Goal: Task Accomplishment & Management: Use online tool/utility

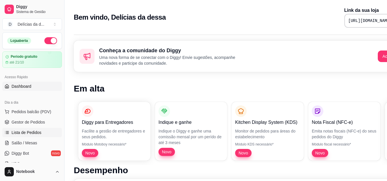
click at [23, 134] on span "Lista de Pedidos" at bounding box center [27, 132] width 30 height 6
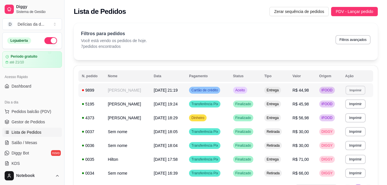
click at [356, 93] on button "Imprimir" at bounding box center [355, 90] width 20 height 9
click at [349, 110] on button "IMPRESSORA" at bounding box center [345, 110] width 40 height 9
click at [360, 89] on button "Imprimir" at bounding box center [355, 90] width 20 height 9
click at [358, 110] on button "IMPRESSORA" at bounding box center [345, 110] width 40 height 9
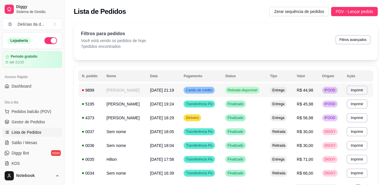
click at [381, 82] on div "**********" at bounding box center [226, 113] width 322 height 186
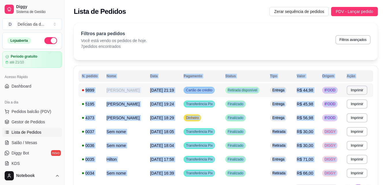
click at [381, 82] on div "**********" at bounding box center [226, 113] width 322 height 186
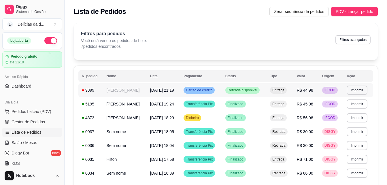
drag, startPoint x: 381, startPoint y: 82, endPoint x: 309, endPoint y: 42, distance: 82.8
click at [309, 42] on div "Filtros para pedidos Você está vendo os pedidos de hoje. 7 pedidos encontrados …" at bounding box center [226, 39] width 290 height 19
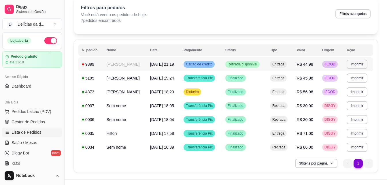
scroll to position [25, 0]
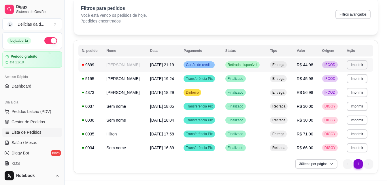
click at [259, 164] on div "30 itens por página 1 1" at bounding box center [225, 163] width 295 height 9
